Goal: Entertainment & Leisure: Consume media (video, audio)

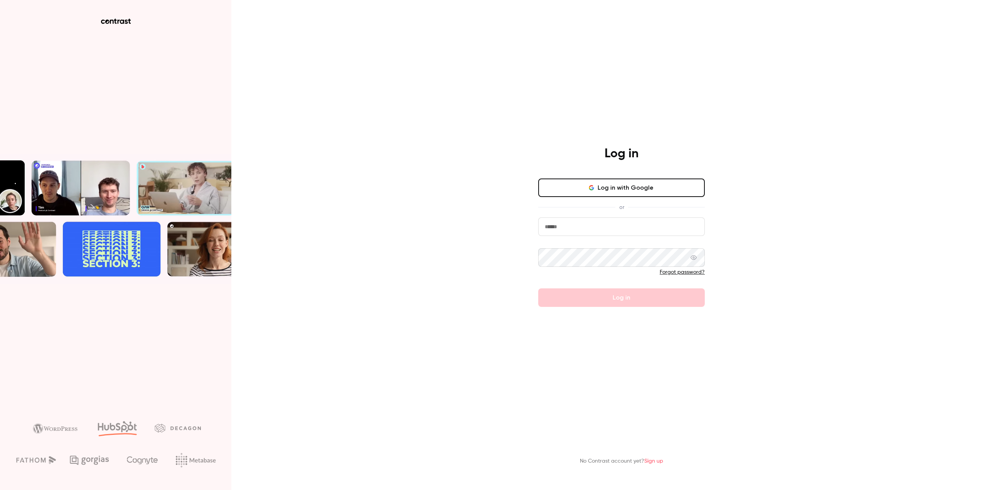
click at [609, 221] on input "email" at bounding box center [621, 226] width 167 height 19
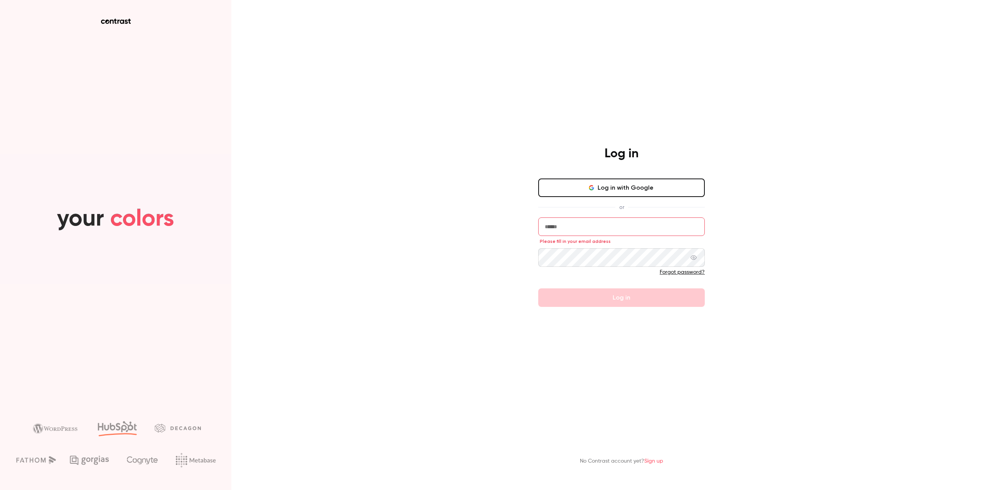
type input "**********"
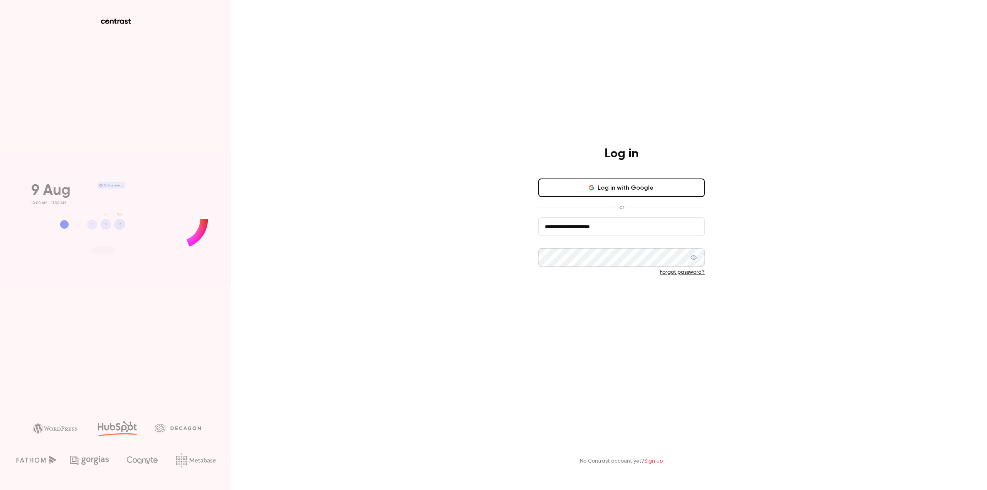
click at [575, 295] on button "Log in" at bounding box center [621, 297] width 167 height 19
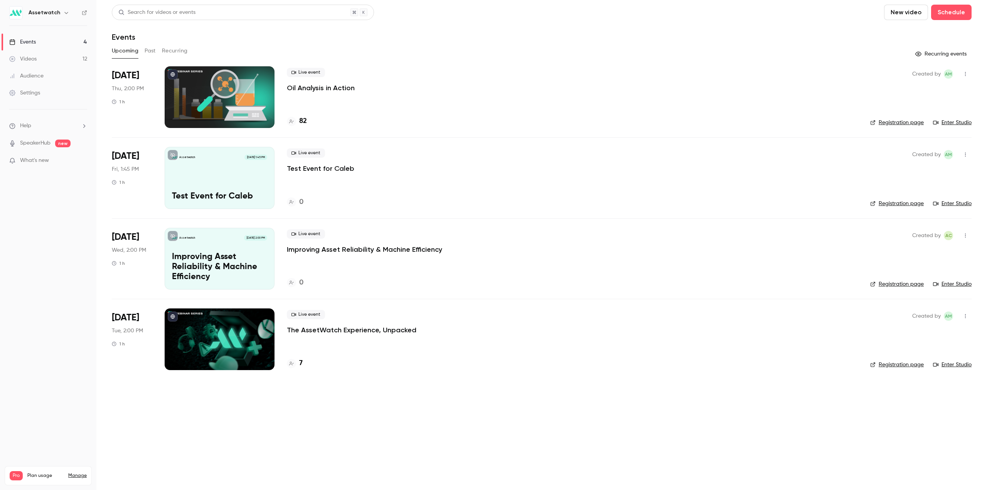
click at [149, 51] on button "Past" at bounding box center [150, 51] width 11 height 12
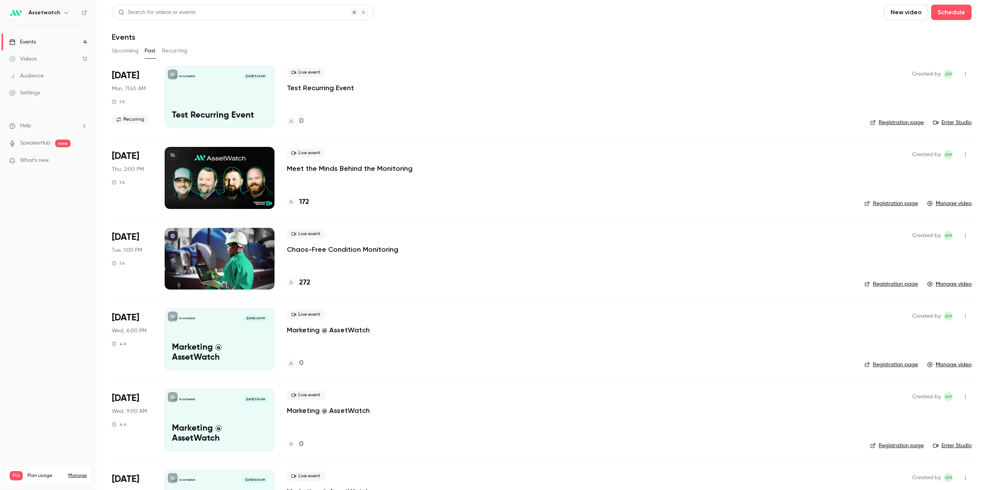
click at [337, 168] on p "Meet the Minds Behind the Monitoring" at bounding box center [350, 168] width 126 height 9
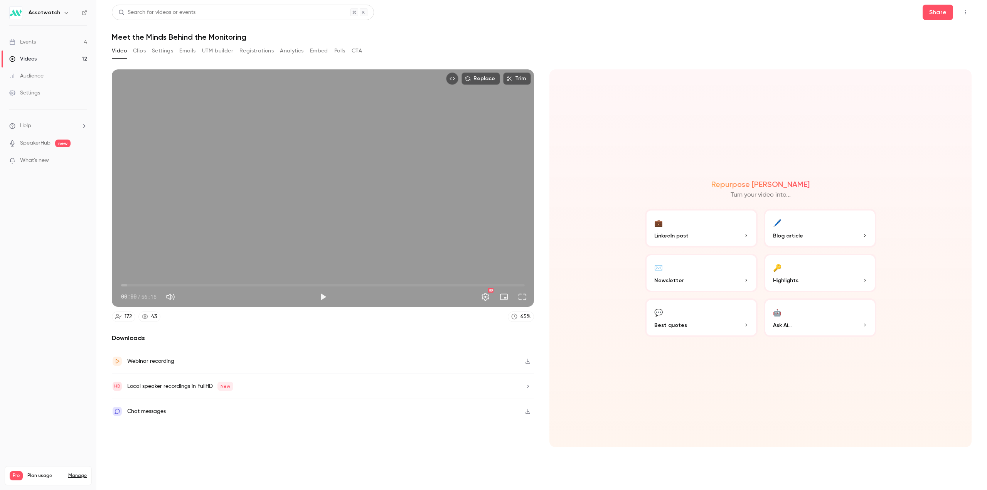
click at [47, 57] on link "Videos 12" at bounding box center [48, 59] width 96 height 17
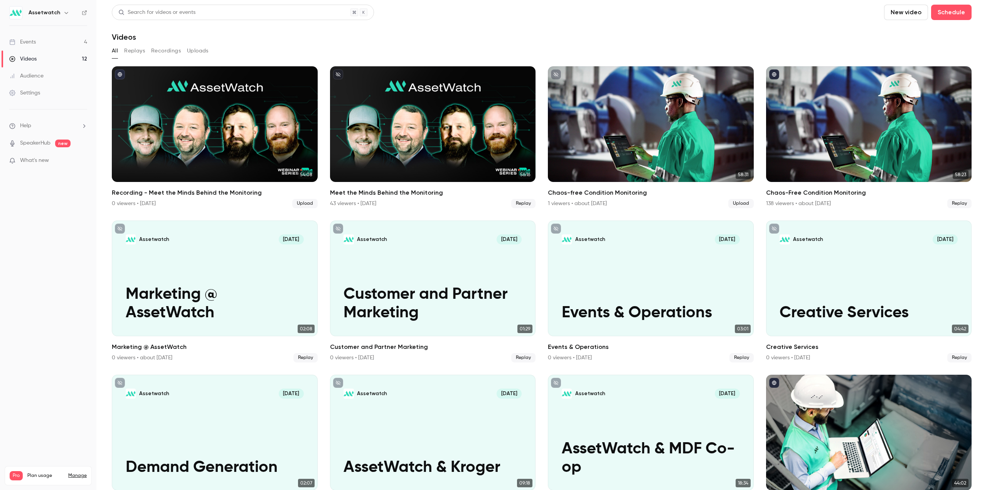
click at [52, 41] on link "Events 4" at bounding box center [48, 42] width 96 height 17
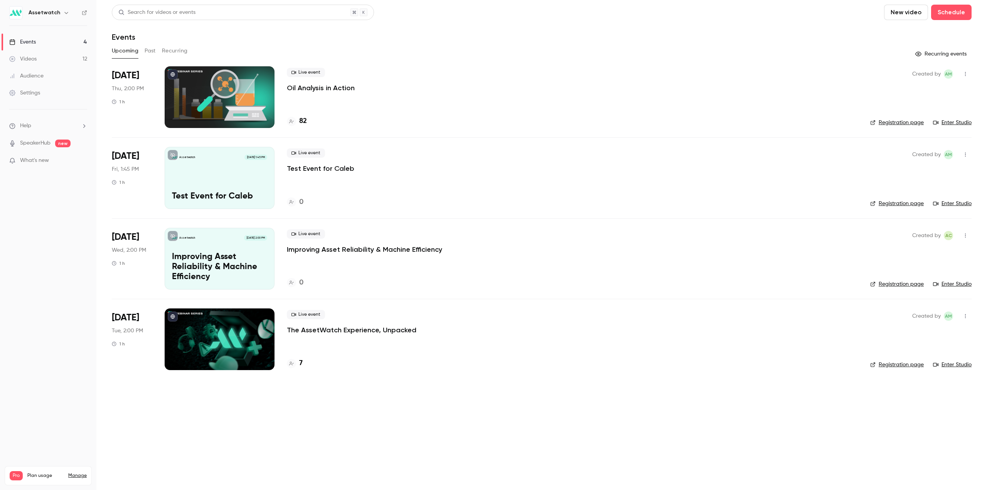
click at [150, 51] on button "Past" at bounding box center [150, 51] width 11 height 12
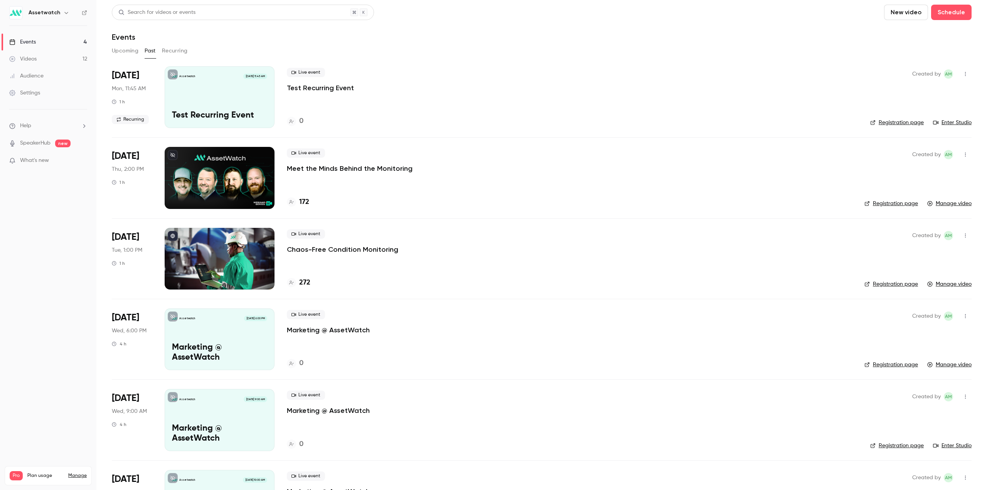
click at [300, 168] on p "Meet the Minds Behind the Monitoring" at bounding box center [350, 168] width 126 height 9
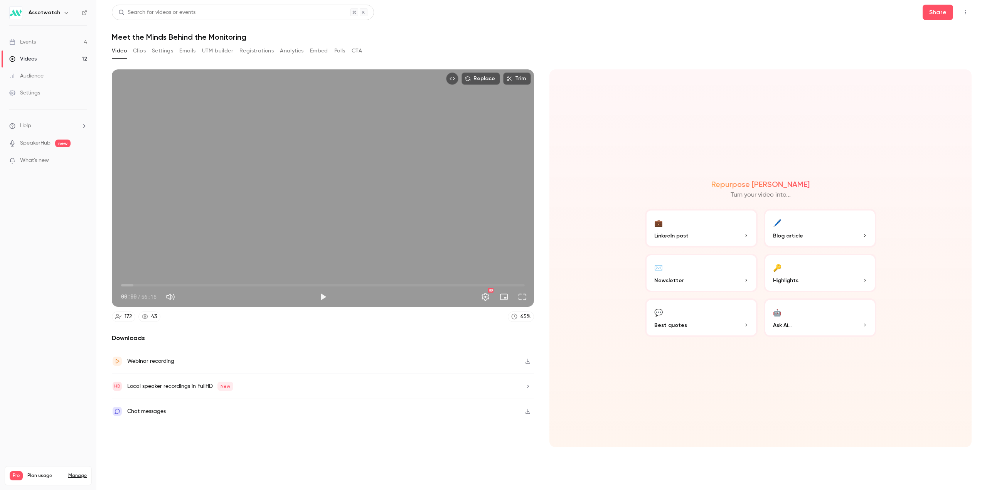
click at [143, 52] on button "Clips" at bounding box center [139, 51] width 13 height 12
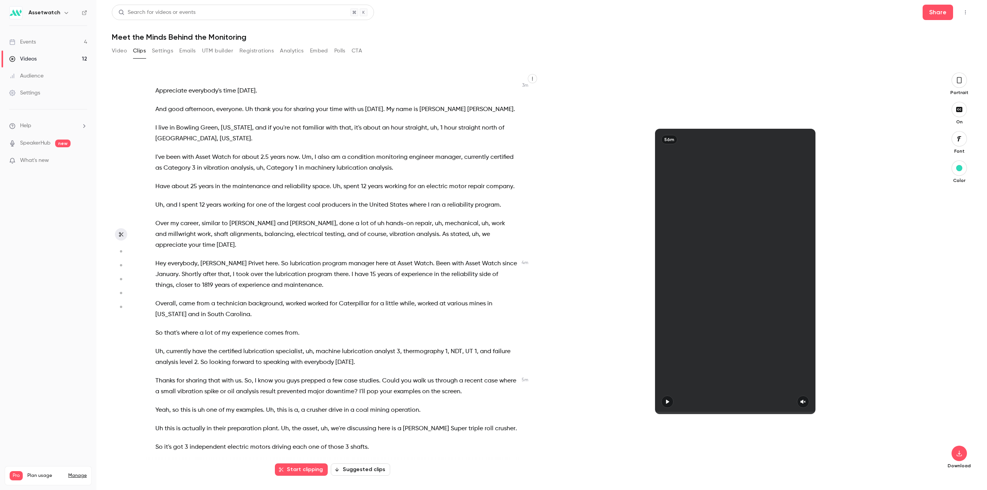
scroll to position [501, 0]
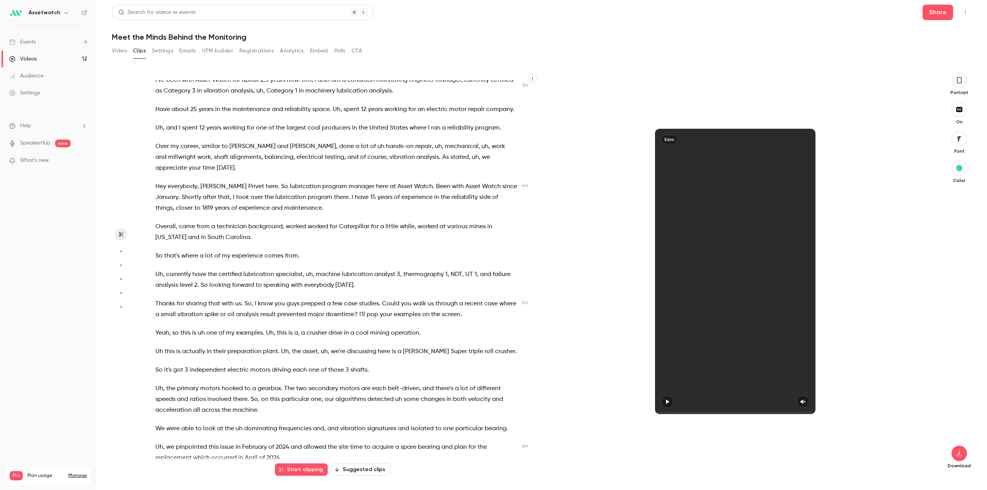
click at [355, 466] on button "Suggested clips" at bounding box center [360, 469] width 59 height 12
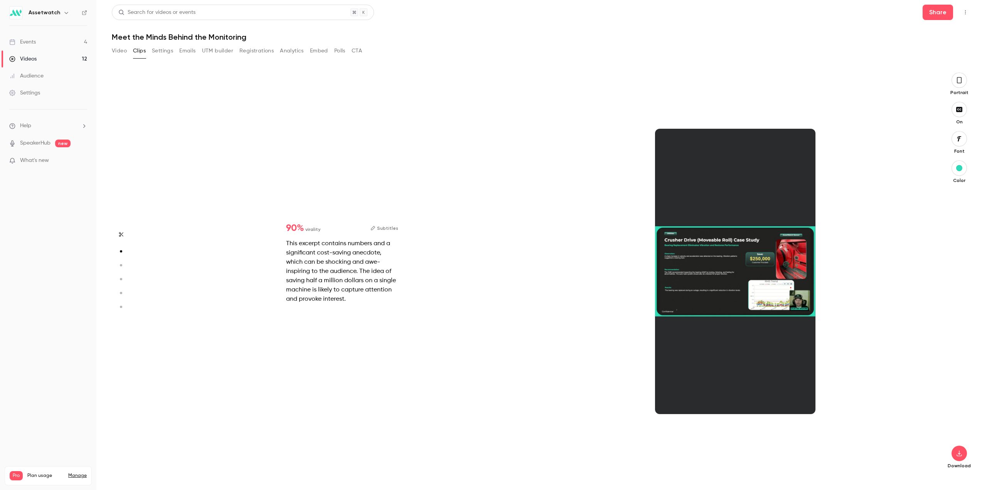
scroll to position [404, 0]
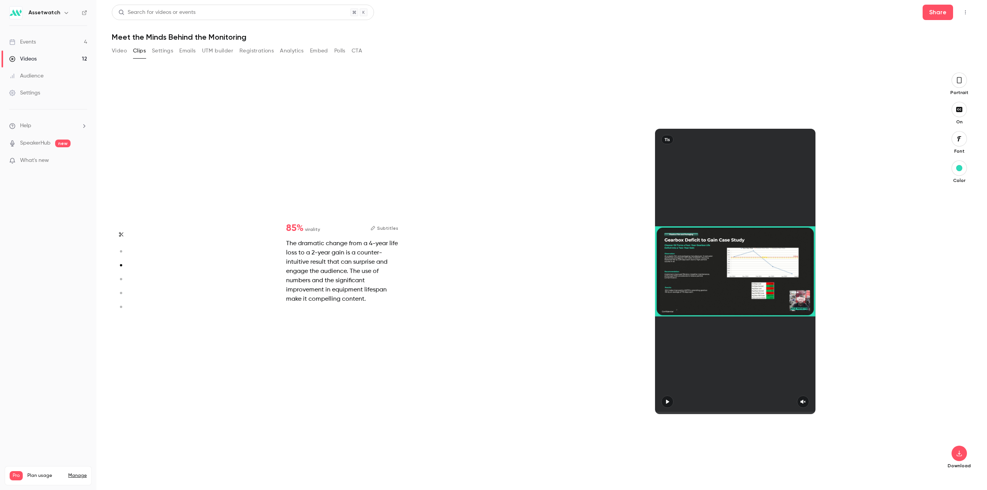
type input "*"
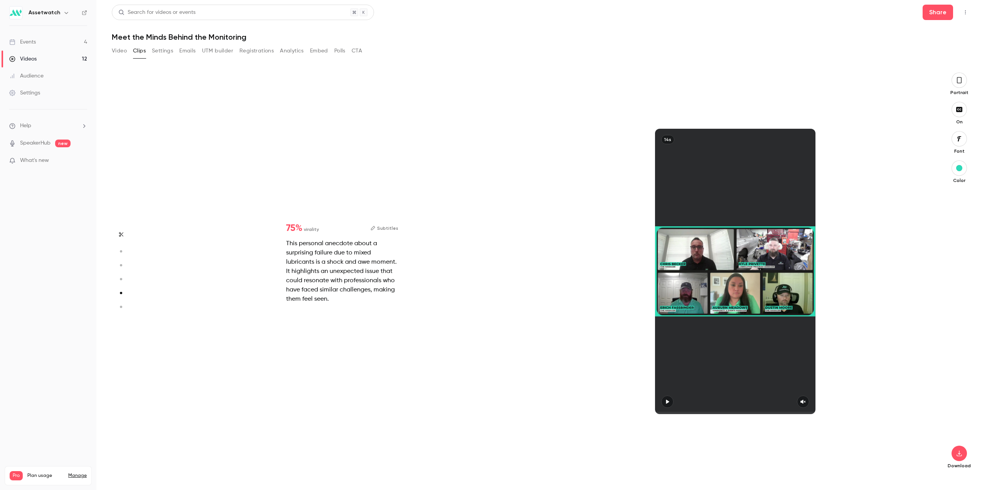
scroll to position [1615, 0]
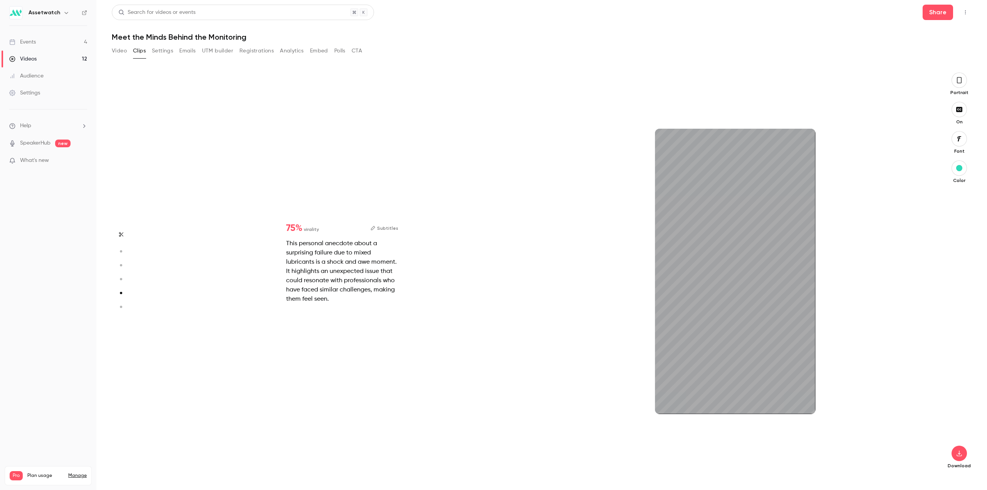
type input "*"
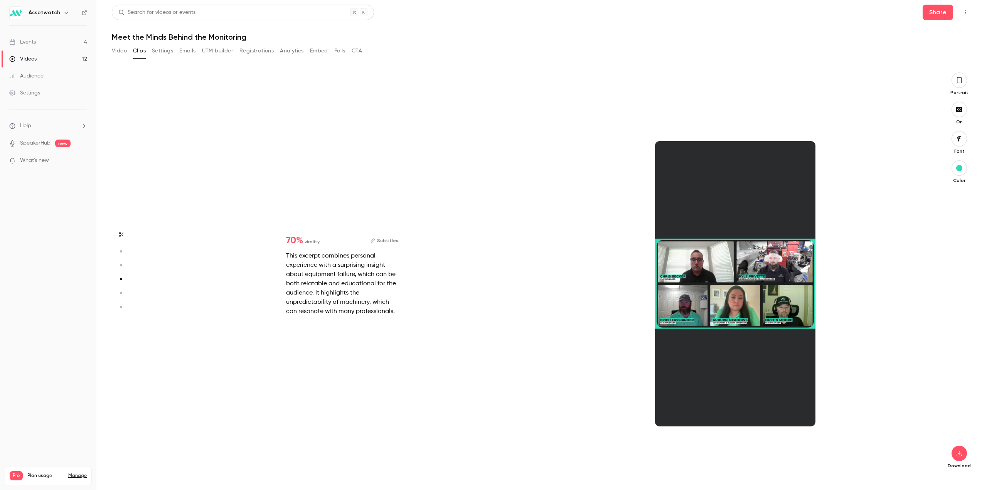
type input "*"
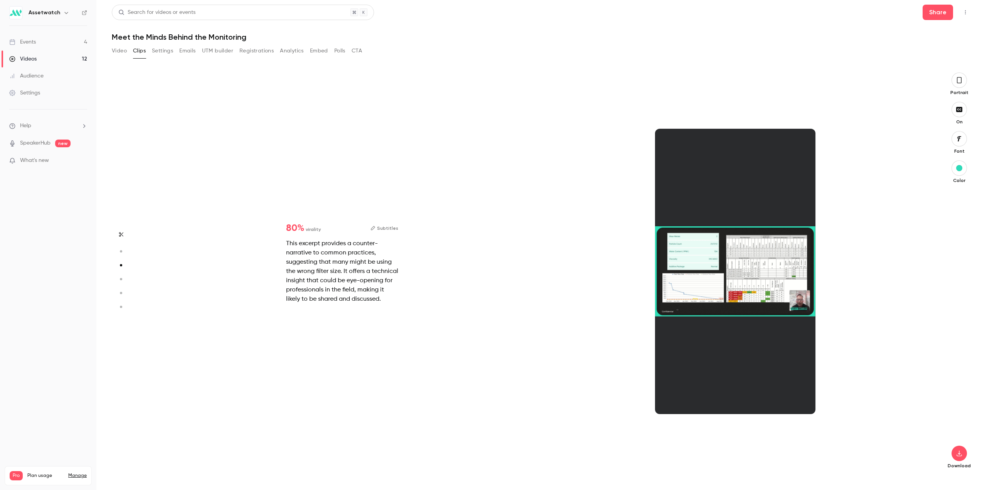
scroll to position [807, 0]
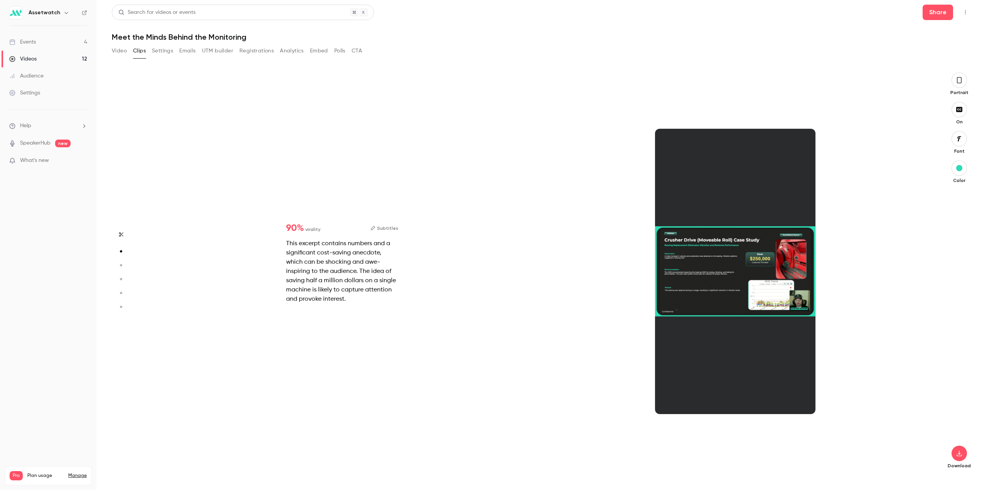
type input "*"
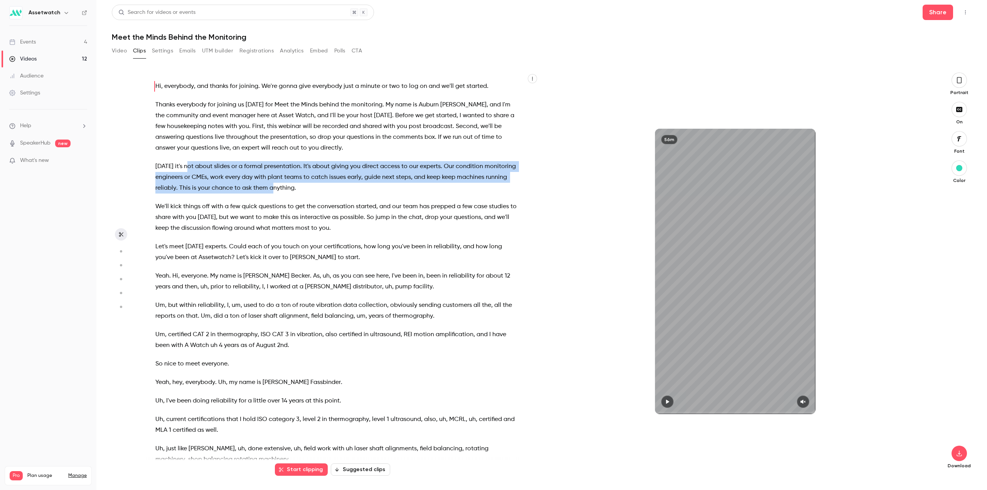
drag, startPoint x: 287, startPoint y: 194, endPoint x: 325, endPoint y: 187, distance: 38.5
click at [325, 187] on p "[DATE] it's not about slides or a formal presentation . It's about giving you d…" at bounding box center [336, 177] width 362 height 32
click at [366, 189] on p "[DATE] it's not about slides or a formal presentation . It's about giving you d…" at bounding box center [336, 177] width 362 height 32
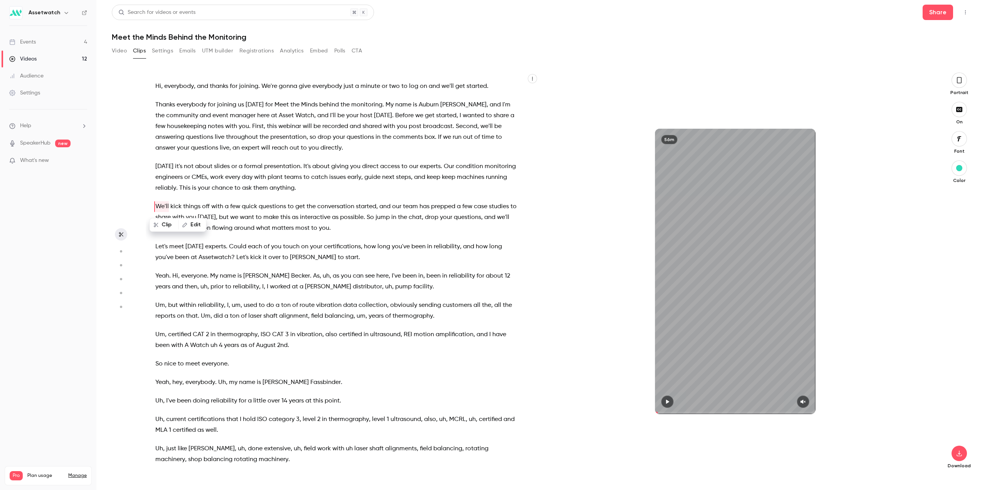
click at [366, 189] on p "[DATE] it's not about slides or a formal presentation . It's about giving you d…" at bounding box center [336, 177] width 362 height 32
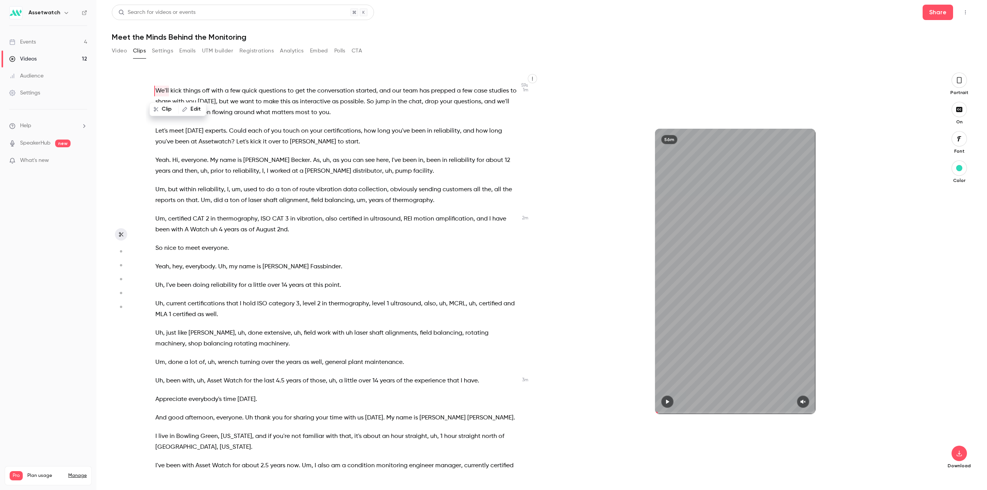
click at [599, 242] on div "56m" at bounding box center [735, 271] width 393 height 285
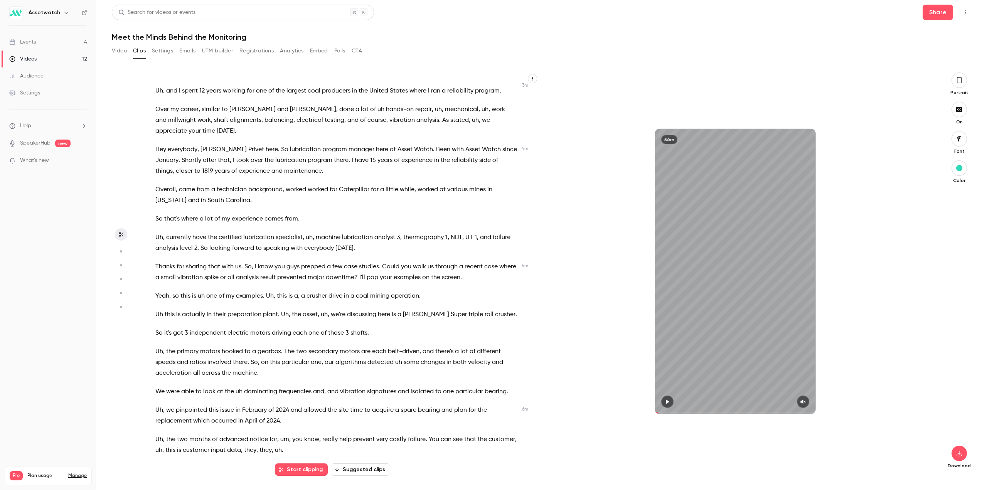
scroll to position [2352, 0]
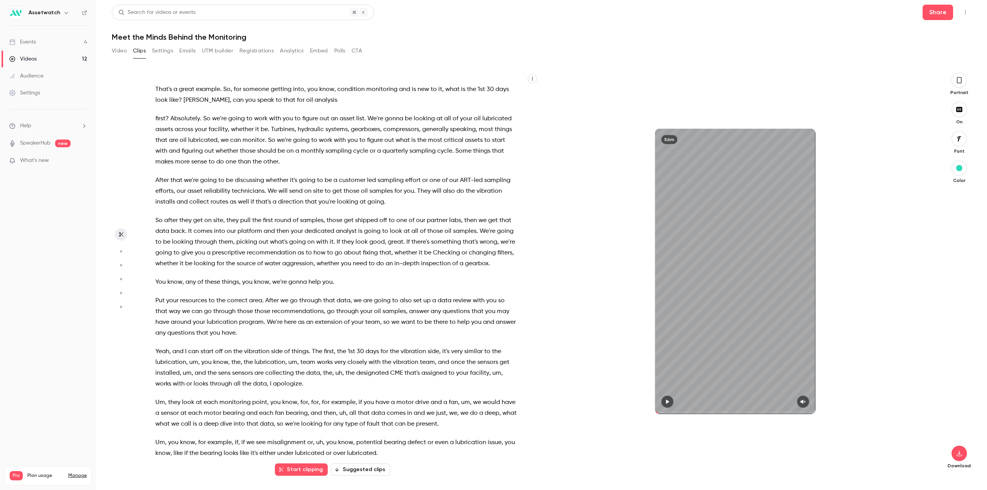
click at [369, 468] on button "Suggested clips" at bounding box center [360, 469] width 59 height 12
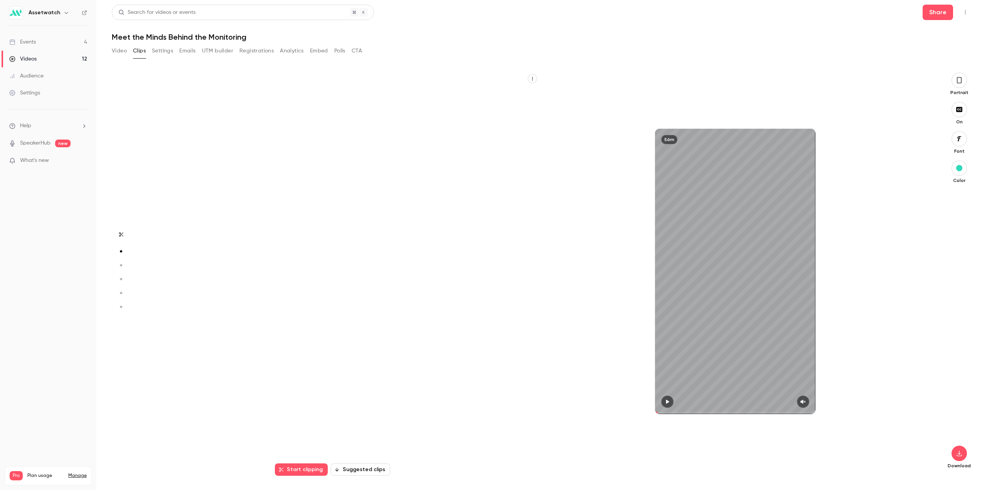
scroll to position [404, 0]
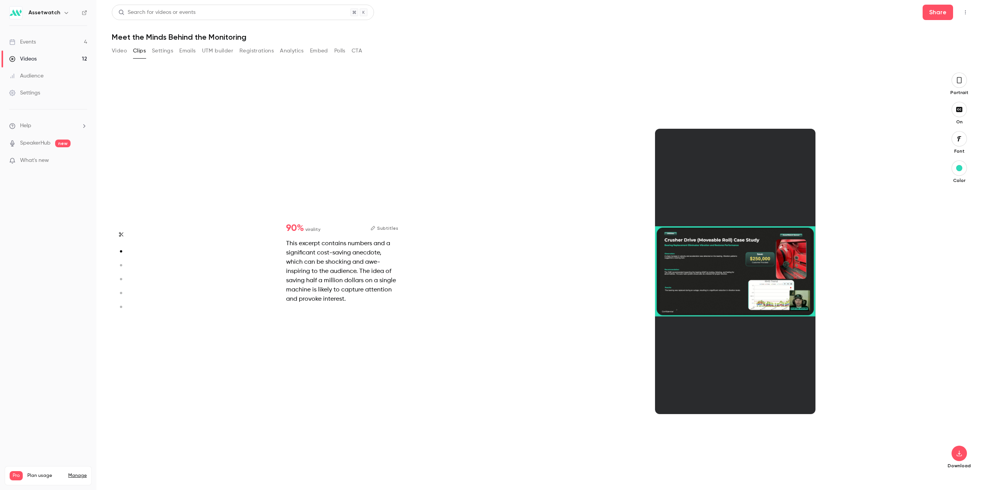
type input "****"
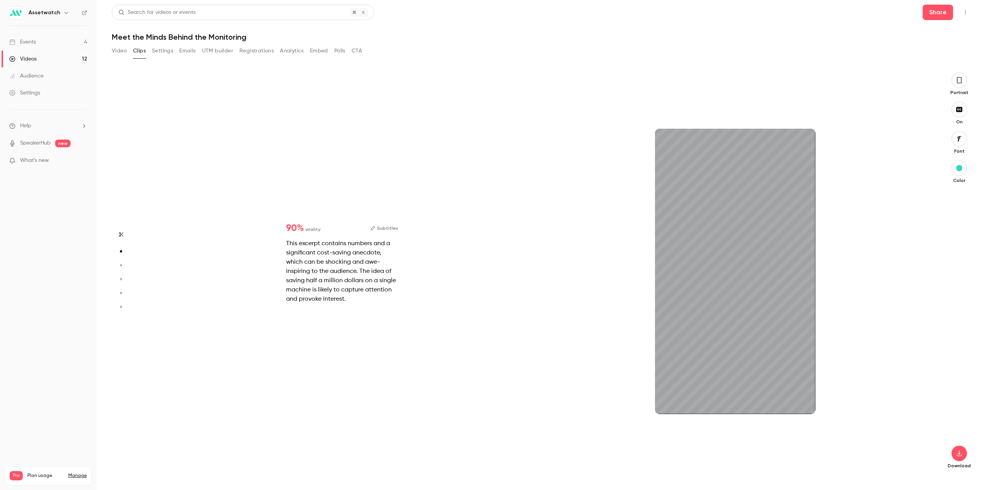
type input "****"
